Goal: Transaction & Acquisition: Purchase product/service

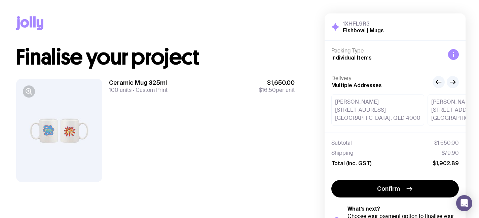
click at [55, 126] on div at bounding box center [59, 130] width 86 height 103
click at [67, 127] on div at bounding box center [59, 130] width 86 height 103
click at [29, 96] on button "button" at bounding box center [29, 91] width 12 height 12
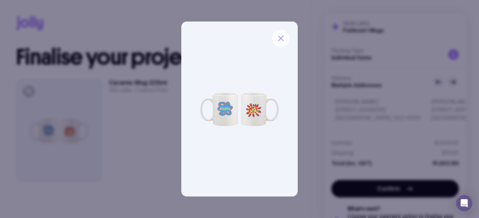
click at [283, 36] on icon "button" at bounding box center [281, 38] width 5 height 5
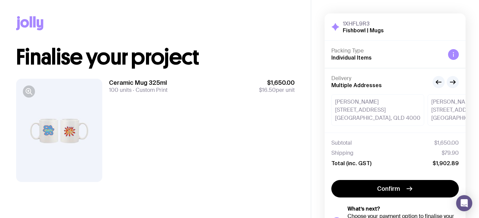
click at [54, 131] on div at bounding box center [59, 130] width 86 height 103
click at [60, 131] on div at bounding box center [59, 130] width 86 height 103
click at [69, 135] on div at bounding box center [59, 130] width 86 height 103
click at [30, 91] on icon "button" at bounding box center [28, 91] width 5 height 5
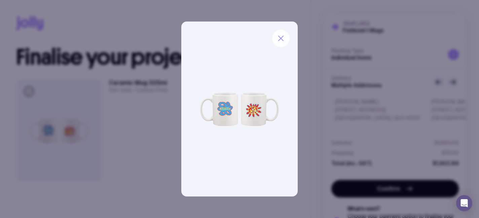
click at [281, 41] on icon "button" at bounding box center [281, 38] width 8 height 8
click at [281, 37] on div "Copy Link" at bounding box center [155, 23] width 279 height 46
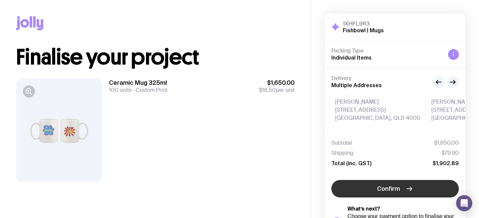
click at [391, 187] on span "Confirm" at bounding box center [388, 189] width 23 height 8
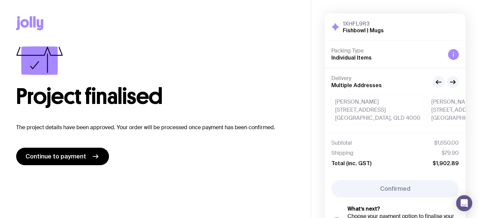
scroll to position [62, 0]
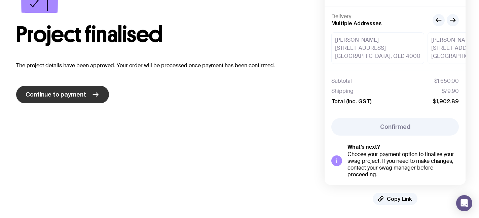
click at [75, 90] on link "Continue to payment" at bounding box center [62, 95] width 93 height 18
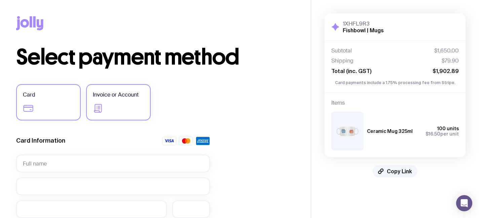
click at [122, 104] on label "Invoice or Account" at bounding box center [118, 102] width 65 height 36
click at [0, 0] on input "Invoice or Account" at bounding box center [0, 0] width 0 height 0
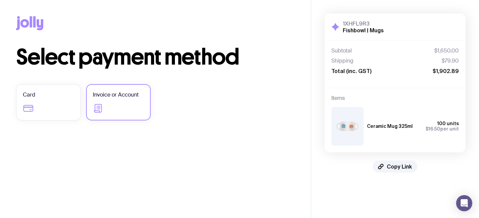
click at [124, 101] on label "Invoice or Account" at bounding box center [118, 102] width 65 height 36
click at [0, 0] on input "Invoice or Account" at bounding box center [0, 0] width 0 height 0
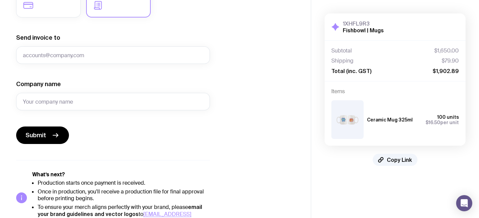
scroll to position [107, 0]
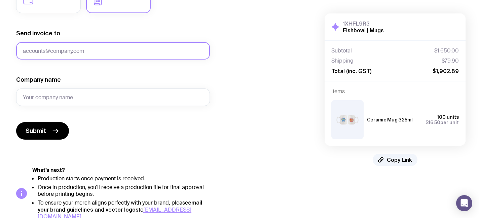
click at [104, 51] on input "Send invoice to" at bounding box center [113, 51] width 194 height 18
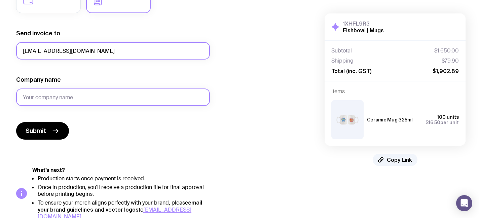
type input "[EMAIL_ADDRESS][DOMAIN_NAME]"
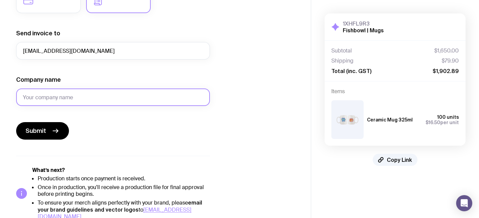
click at [87, 92] on input "Company name" at bounding box center [113, 98] width 194 height 18
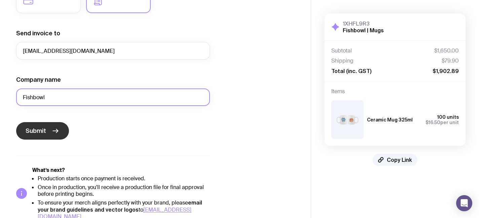
type input "Fishbowl"
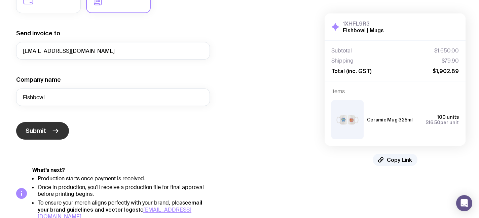
click at [52, 135] on button "Submit" at bounding box center [42, 131] width 53 height 18
